Goal: Information Seeking & Learning: Learn about a topic

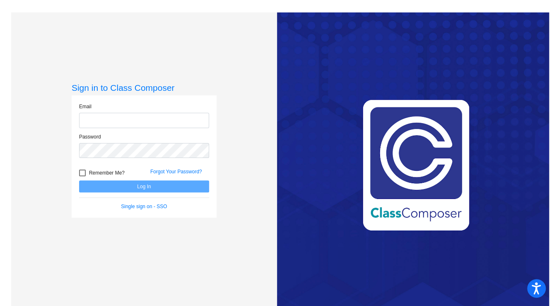
type input "[EMAIL_ADDRESS][DOMAIN_NAME]"
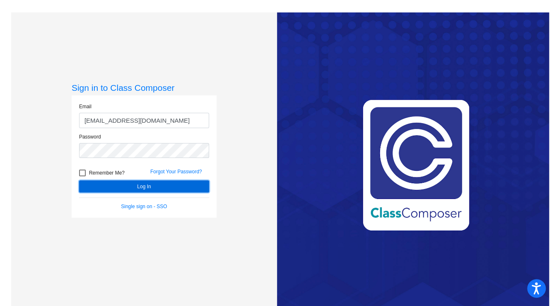
click at [142, 186] on button "Log In" at bounding box center [144, 186] width 130 height 12
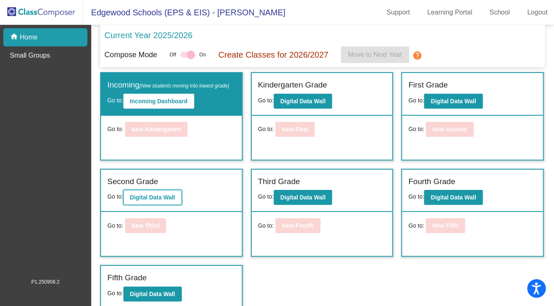
click at [152, 197] on b "Digital Data Wall" at bounding box center [152, 197] width 45 height 7
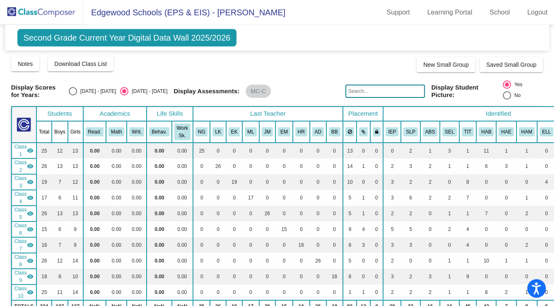
click at [395, 91] on input "text" at bounding box center [385, 90] width 80 height 13
type input "[PERSON_NAME]"
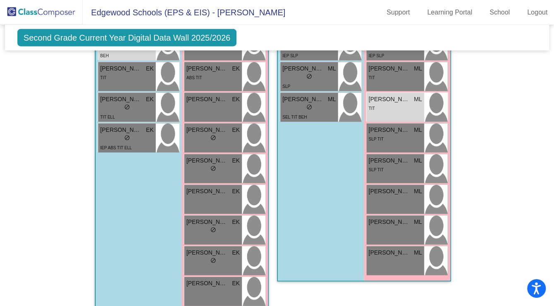
scroll to position [787, 0]
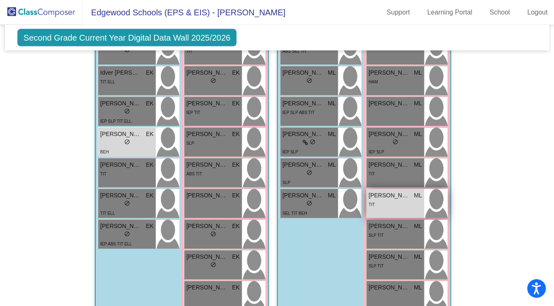
click at [390, 195] on span "[PERSON_NAME]" at bounding box center [388, 195] width 41 height 9
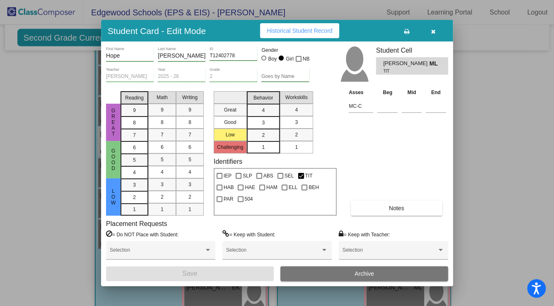
click at [397, 205] on span "Notes" at bounding box center [396, 208] width 15 height 7
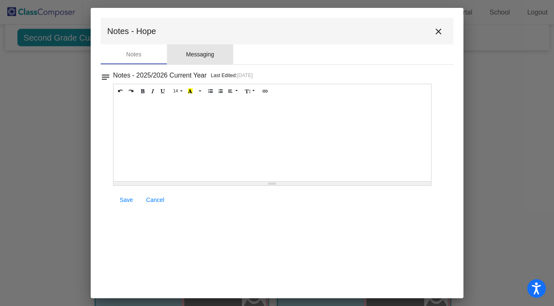
click at [210, 57] on div "Messaging" at bounding box center [200, 54] width 28 height 9
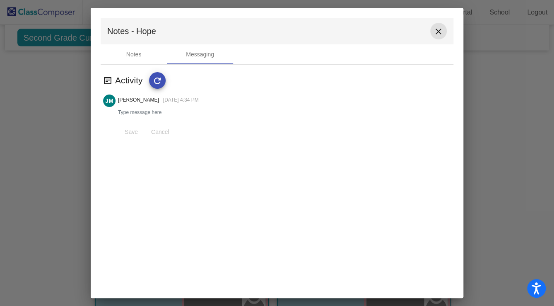
click at [434, 32] on mat-icon "close" at bounding box center [438, 31] width 10 height 10
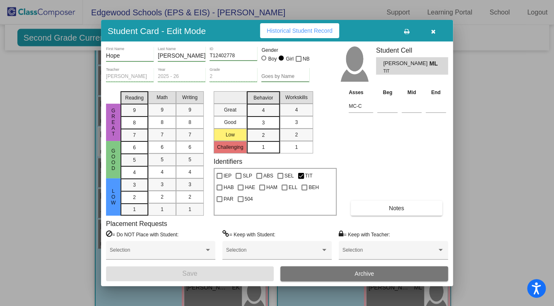
click at [288, 32] on span "Historical Student Record" at bounding box center [300, 30] width 66 height 7
drag, startPoint x: 433, startPoint y: 30, endPoint x: 440, endPoint y: 26, distance: 8.5
click at [434, 30] on icon "button" at bounding box center [433, 32] width 5 height 6
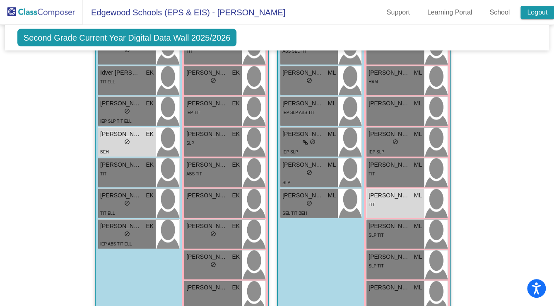
click at [529, 10] on link "Logout" at bounding box center [537, 12] width 34 height 13
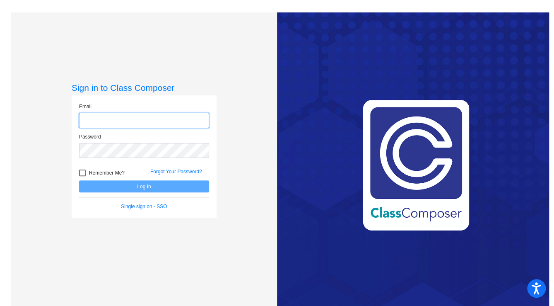
type input "[EMAIL_ADDRESS][DOMAIN_NAME]"
